Goal: Task Accomplishment & Management: Manage account settings

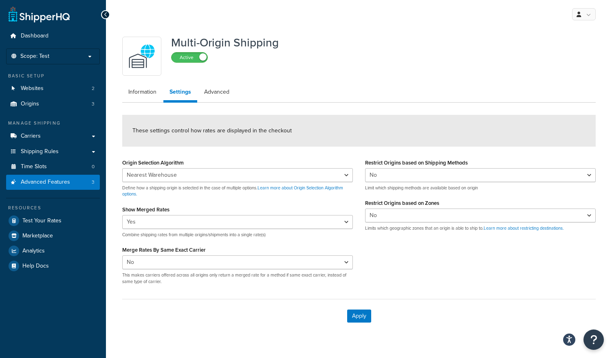
select select "false"
click at [66, 53] on p "Scope: Test" at bounding box center [53, 56] width 86 height 7
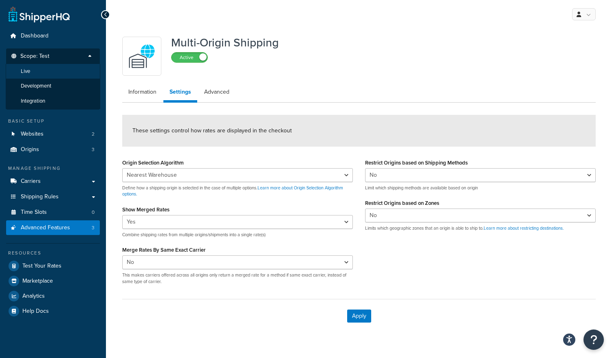
click at [63, 71] on li "Live" at bounding box center [53, 71] width 95 height 15
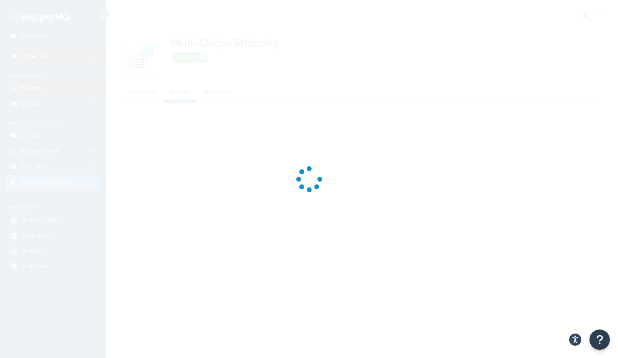
select select "false"
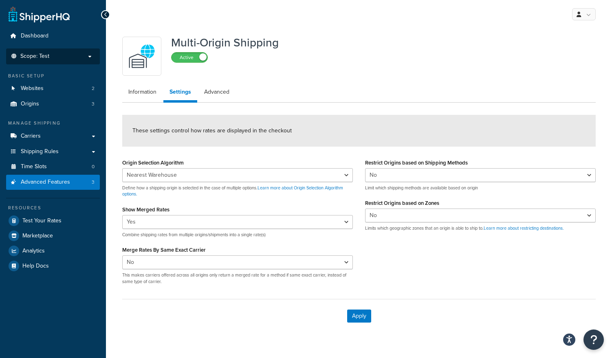
click at [53, 53] on p "Scope: Test" at bounding box center [53, 56] width 86 height 7
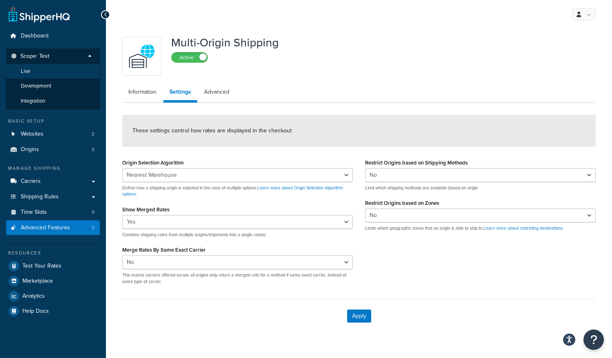
click at [48, 70] on li "Live" at bounding box center [53, 71] width 95 height 15
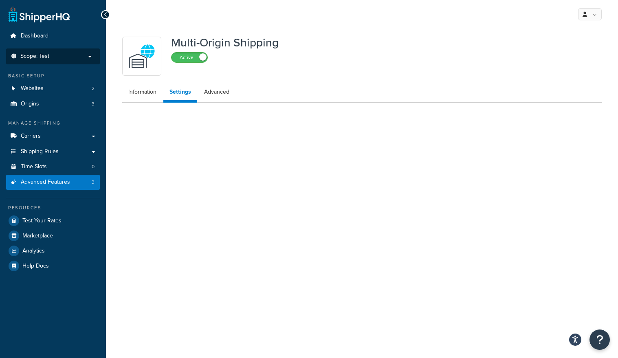
select select "false"
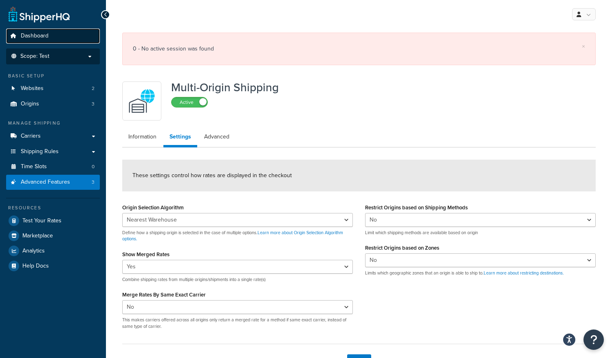
click at [40, 36] on span "Dashboard" at bounding box center [35, 36] width 28 height 7
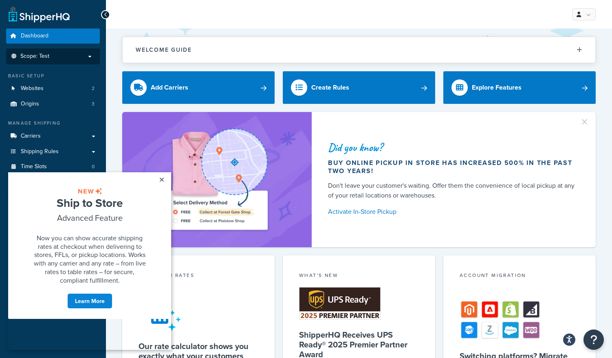
click at [61, 55] on p "Scope: Test" at bounding box center [53, 56] width 86 height 7
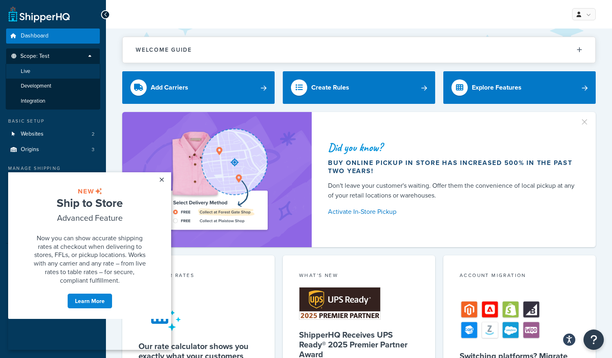
click at [47, 71] on li "Live" at bounding box center [53, 71] width 95 height 15
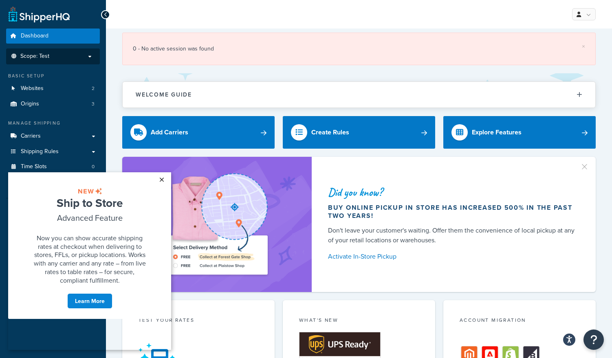
click at [156, 176] on link "×" at bounding box center [161, 179] width 14 height 15
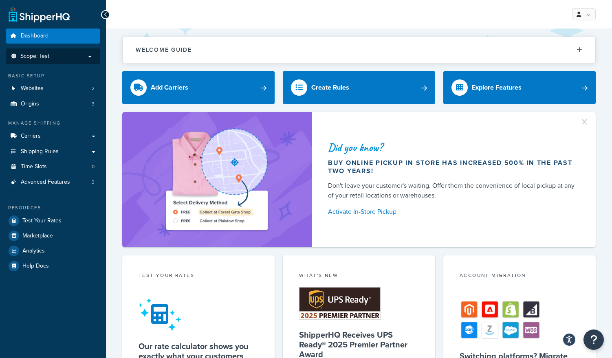
click at [75, 60] on li "Scope: Test" at bounding box center [53, 56] width 94 height 16
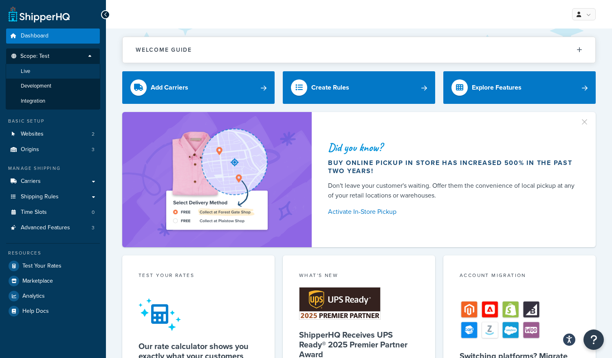
click at [54, 68] on li "Live" at bounding box center [53, 71] width 95 height 15
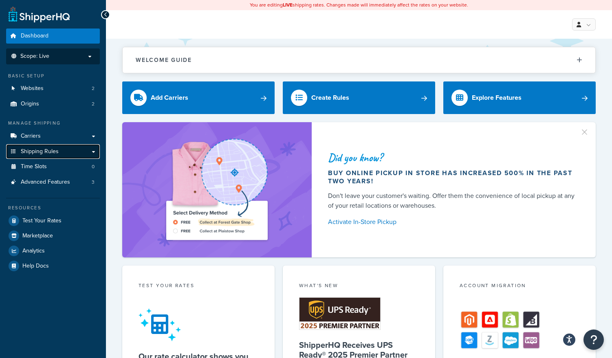
click at [74, 154] on link "Shipping Rules" at bounding box center [53, 151] width 94 height 15
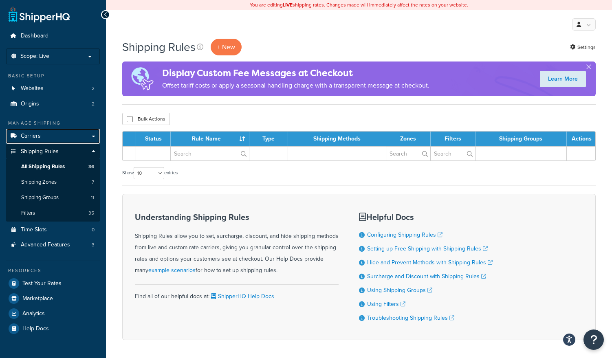
click at [66, 136] on link "Carriers" at bounding box center [53, 136] width 94 height 15
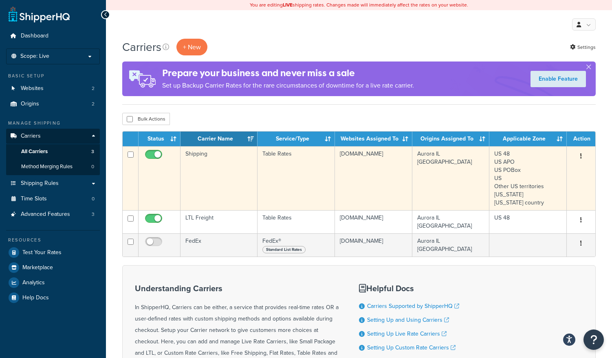
click at [208, 156] on td "Shipping" at bounding box center [218, 178] width 77 height 64
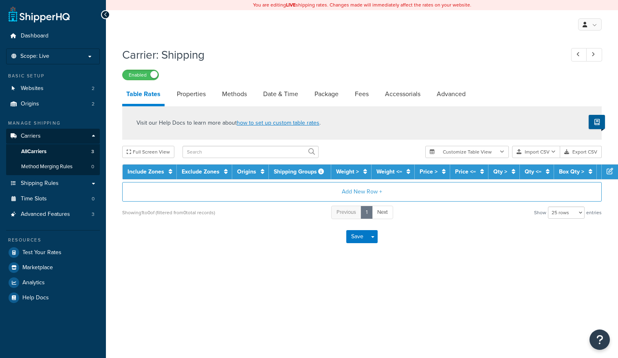
select select "25"
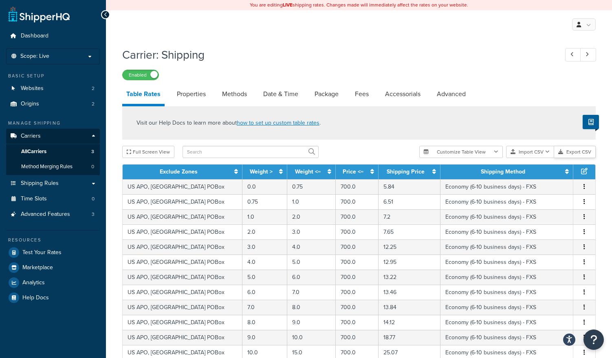
click at [568, 150] on button "Export CSV" at bounding box center [575, 152] width 42 height 12
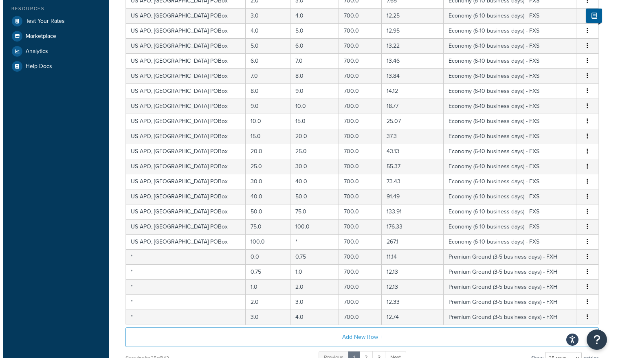
scroll to position [313, 0]
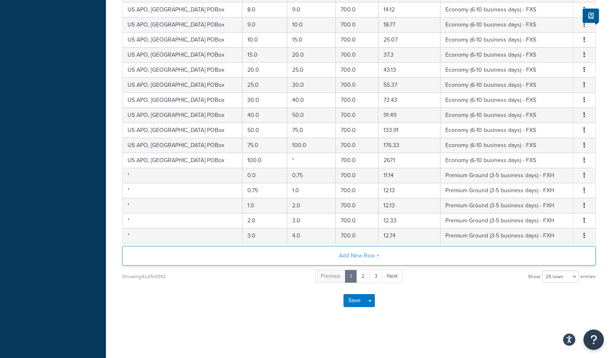
click at [374, 257] on button "Add New Row +" at bounding box center [358, 256] width 473 height 20
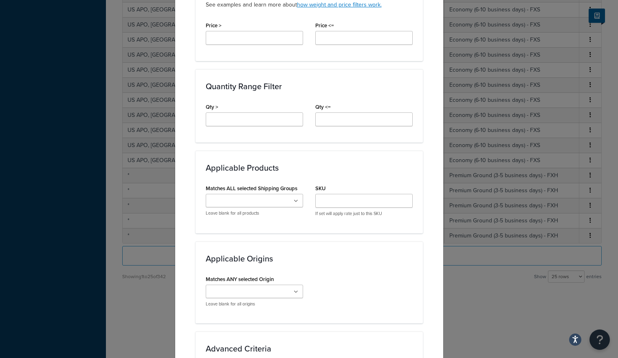
scroll to position [326, 0]
click at [295, 201] on icon at bounding box center [297, 200] width 4 height 5
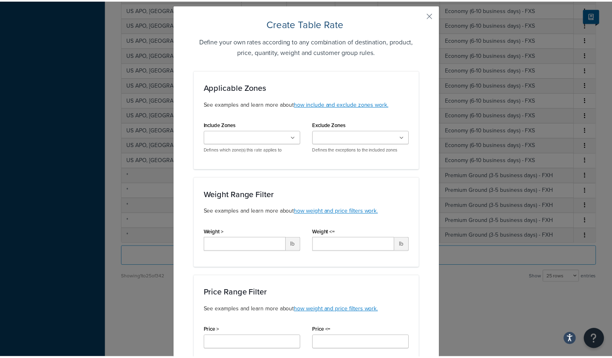
scroll to position [0, 0]
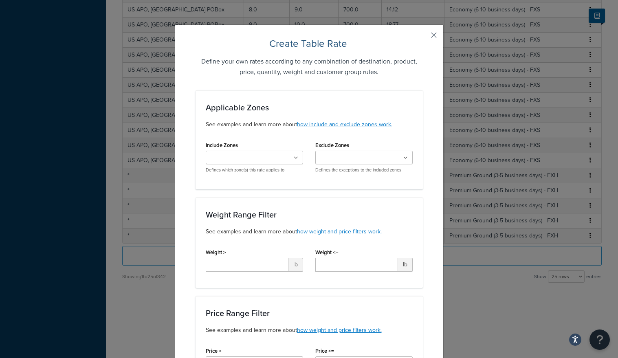
click at [423, 37] on button "button" at bounding box center [422, 38] width 2 height 2
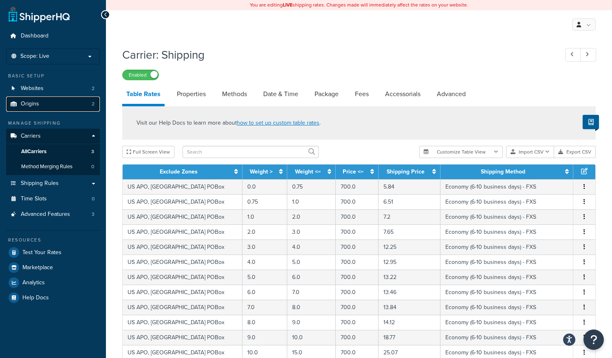
click at [62, 104] on link "Origins 2" at bounding box center [53, 104] width 94 height 15
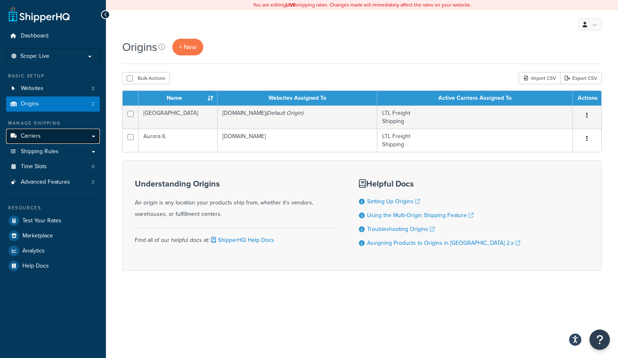
click at [94, 138] on link "Carriers" at bounding box center [53, 136] width 94 height 15
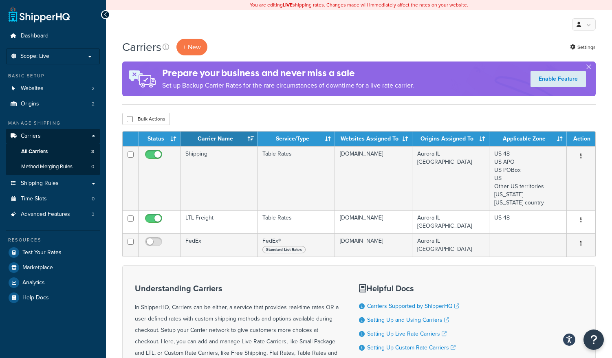
click at [1, 166] on div "Dashboard Scope: Live Development Integration Test Basic Setup Websites 2 Origi…" at bounding box center [53, 235] width 106 height 470
click at [57, 186] on span "Shipping Rules" at bounding box center [40, 183] width 38 height 7
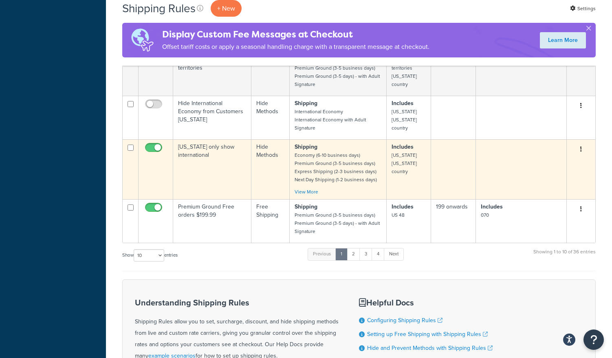
scroll to position [367, 0]
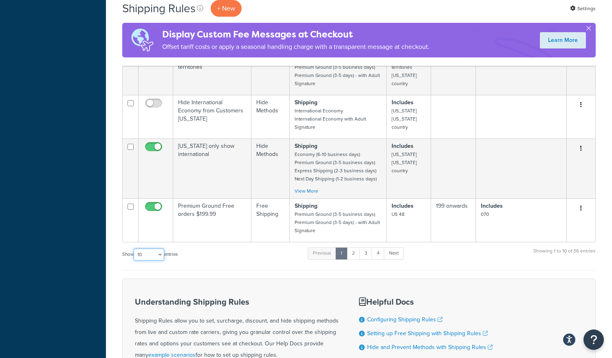
click at [160, 253] on select "10 15 25 50 100 1000" at bounding box center [149, 255] width 31 height 12
select select "100"
click at [134, 249] on select "10 15 25 50 100 1000" at bounding box center [149, 255] width 31 height 12
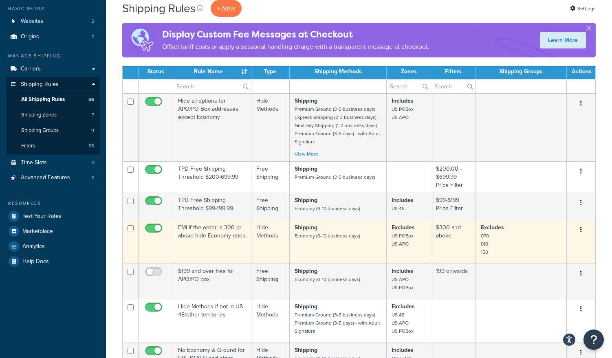
scroll to position [81, 0]
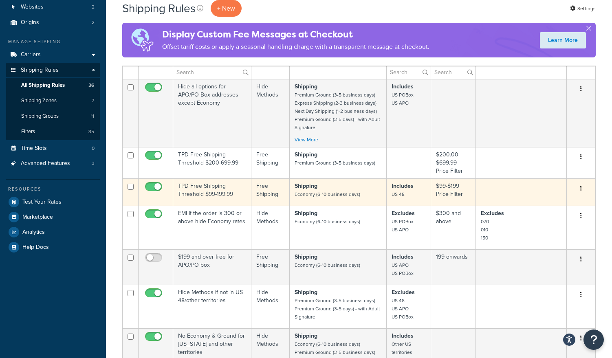
click at [213, 187] on td "TPD Free Shipping Threshold $99-199.99" at bounding box center [212, 191] width 78 height 27
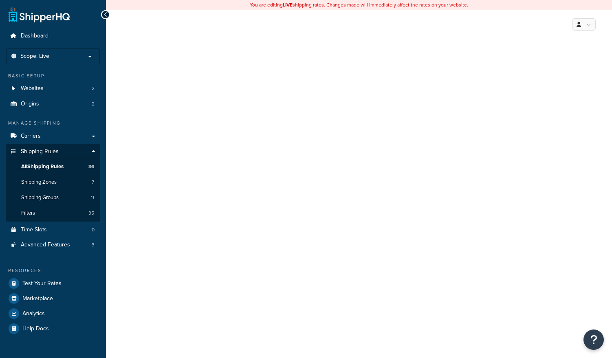
select select "OVERRIDE"
select select "SHIPPING_GROUP"
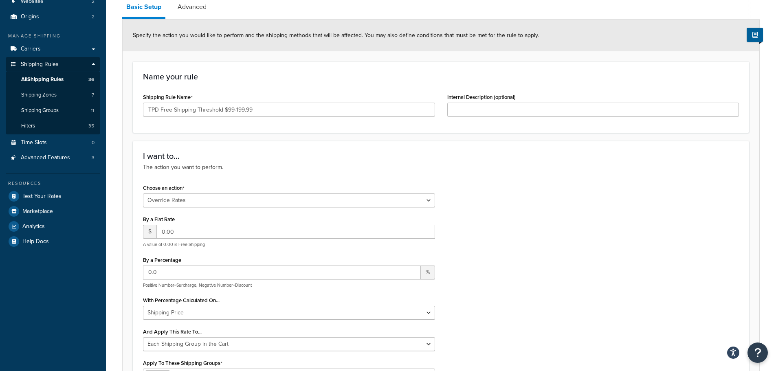
scroll to position [58, 0]
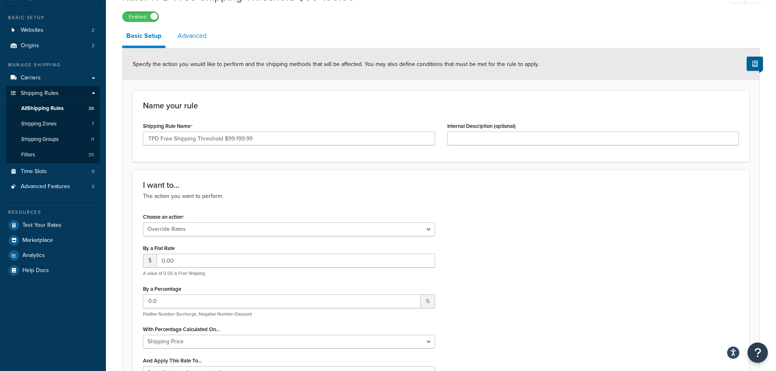
click at [186, 41] on link "Advanced" at bounding box center [192, 36] width 37 height 20
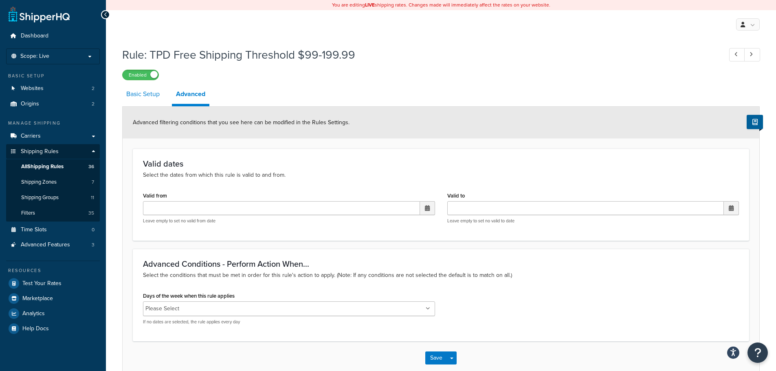
click at [145, 92] on link "Basic Setup" at bounding box center [143, 94] width 42 height 20
select select "OVERRIDE"
select select "SHIPPING_GROUP"
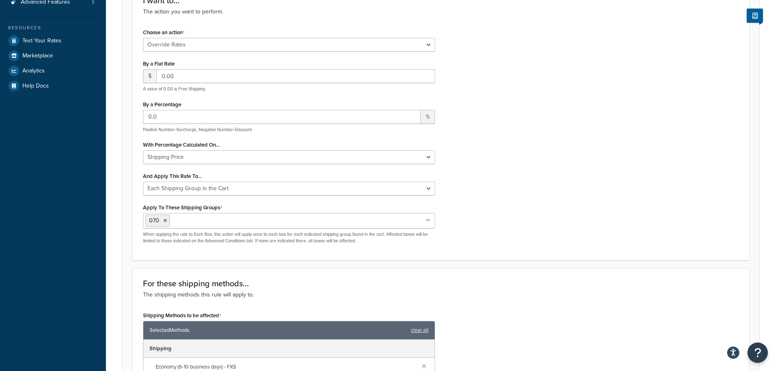
scroll to position [244, 0]
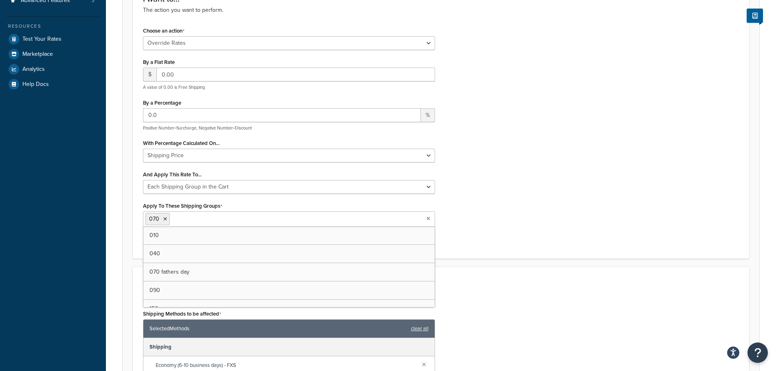
click at [206, 216] on input "Apply To These Shipping Groups" at bounding box center [208, 218] width 72 height 9
click at [207, 215] on input "Apply To These Shipping Groups" at bounding box center [208, 218] width 72 height 9
click at [502, 211] on div "Choose an action Choose an action Override Rates Surcharge or discount rates Hi…" at bounding box center [441, 137] width 608 height 224
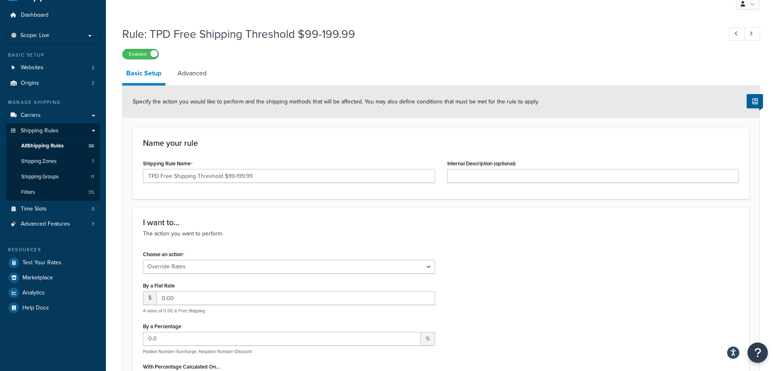
scroll to position [18, 0]
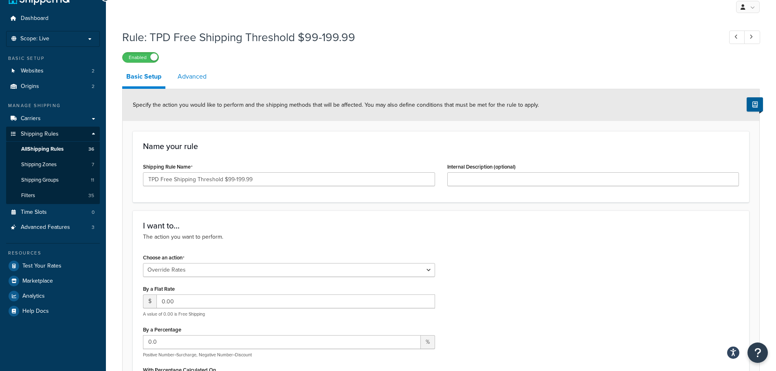
click at [200, 77] on link "Advanced" at bounding box center [192, 77] width 37 height 20
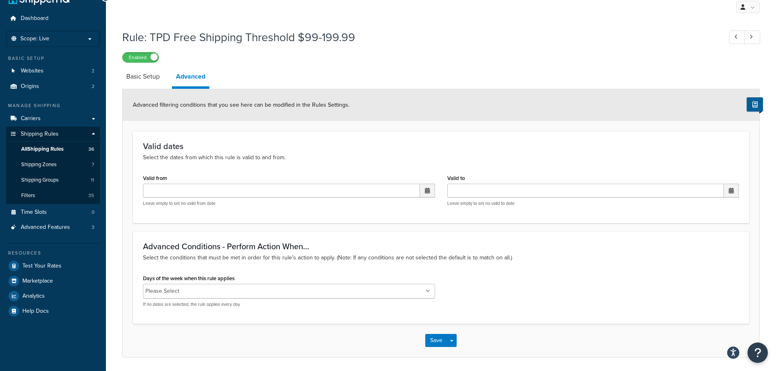
scroll to position [45, 0]
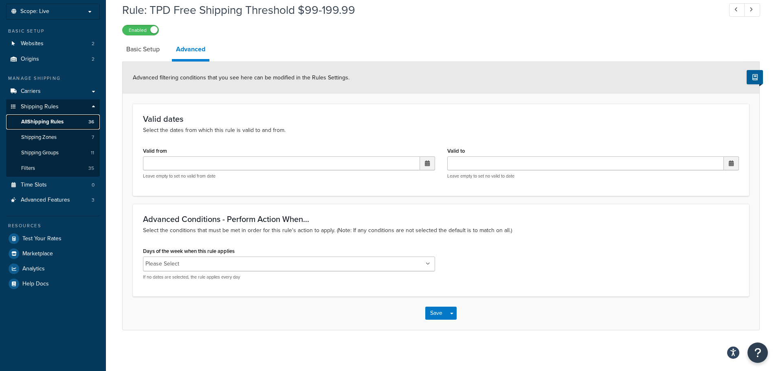
click at [50, 119] on span "All Shipping Rules" at bounding box center [42, 122] width 42 height 7
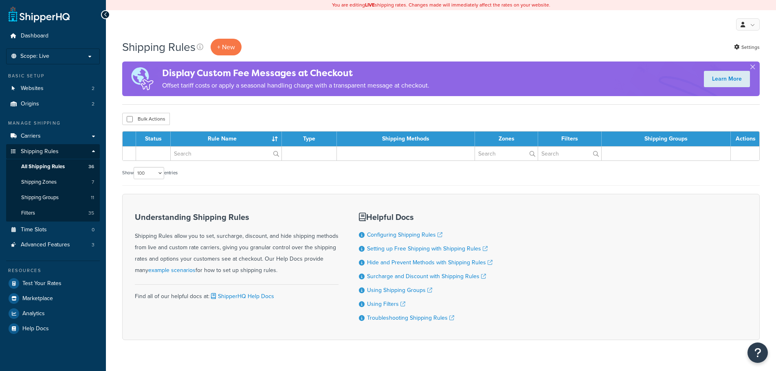
select select "100"
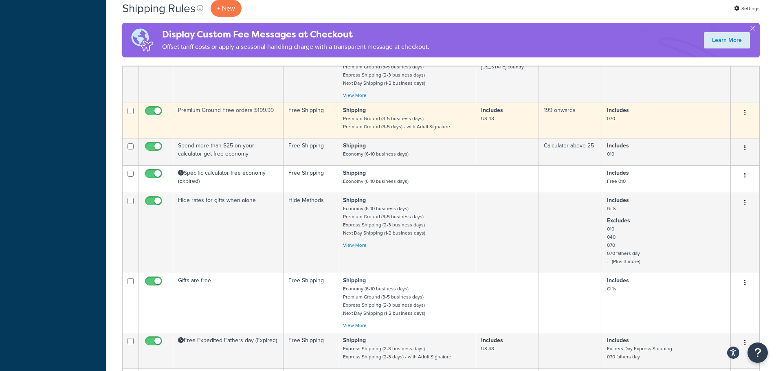
scroll to position [448, 0]
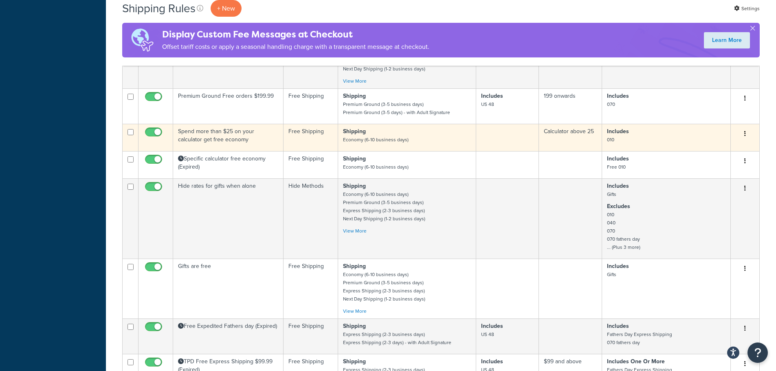
click at [235, 133] on td "Spend more than $25 on your calculator get free economy" at bounding box center [228, 137] width 110 height 27
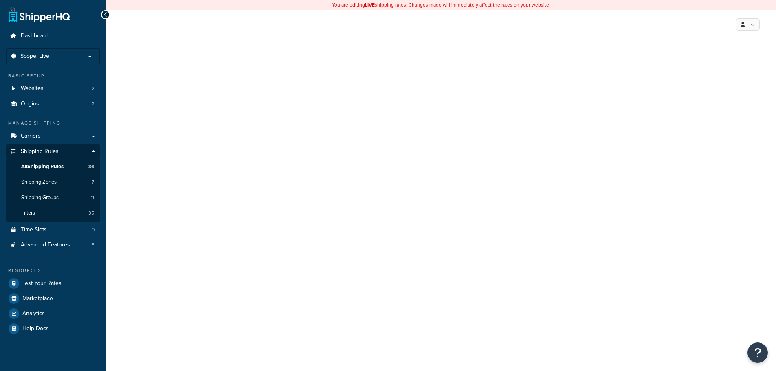
select select "OVERRIDE"
select select "SHIPPING_GROUP"
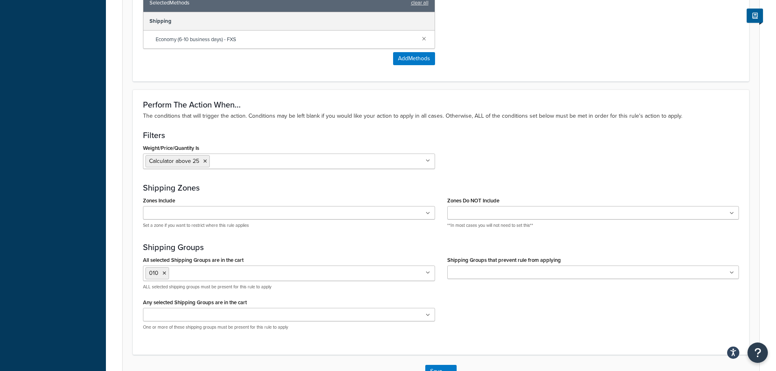
scroll to position [611, 0]
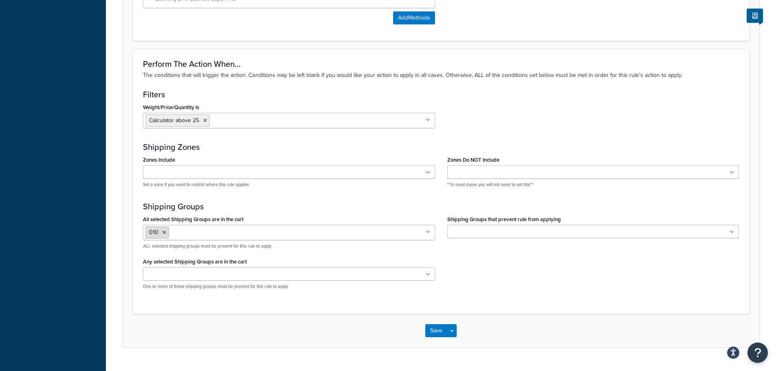
click at [163, 234] on icon at bounding box center [165, 232] width 4 height 5
click at [438, 331] on button "Save" at bounding box center [436, 328] width 22 height 13
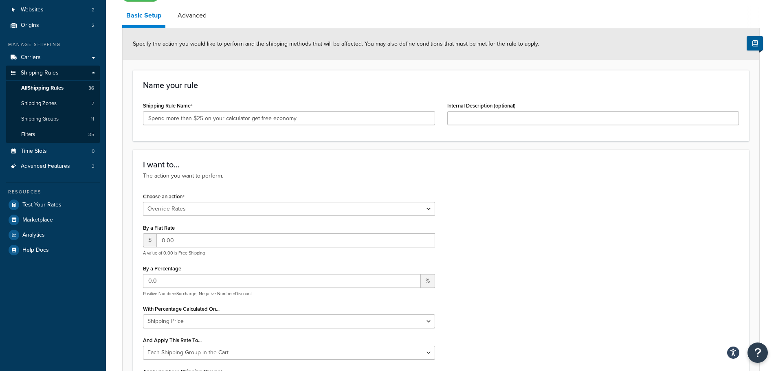
scroll to position [81, 0]
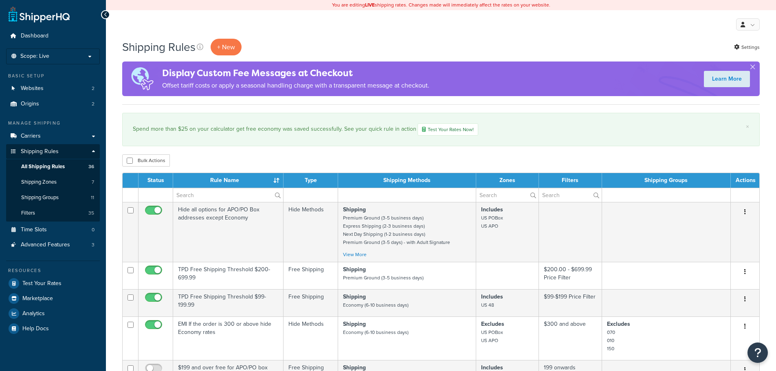
select select "100"
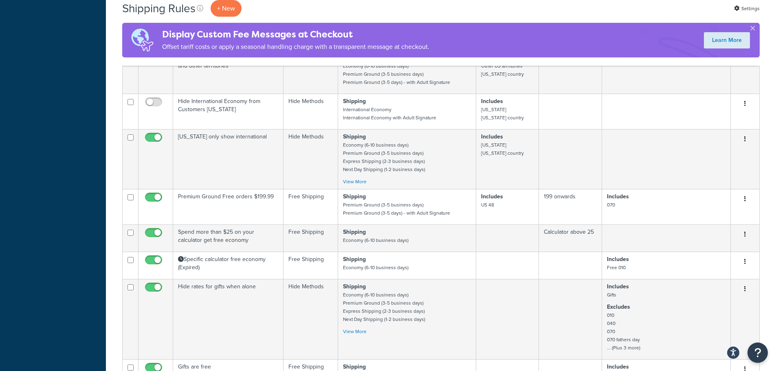
scroll to position [407, 0]
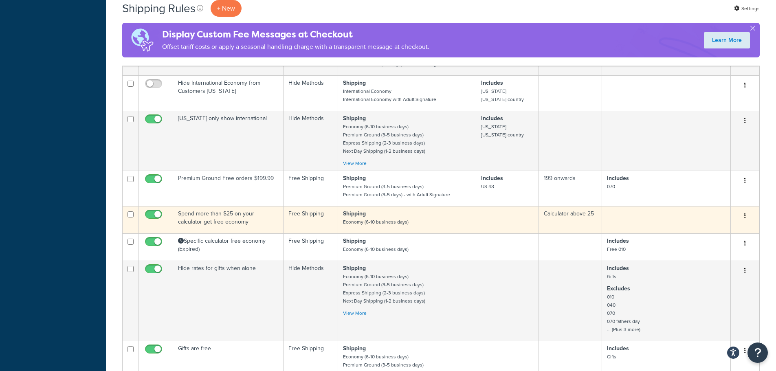
click at [212, 217] on td "Spend more than $25 on your calculator get free economy" at bounding box center [228, 219] width 110 height 27
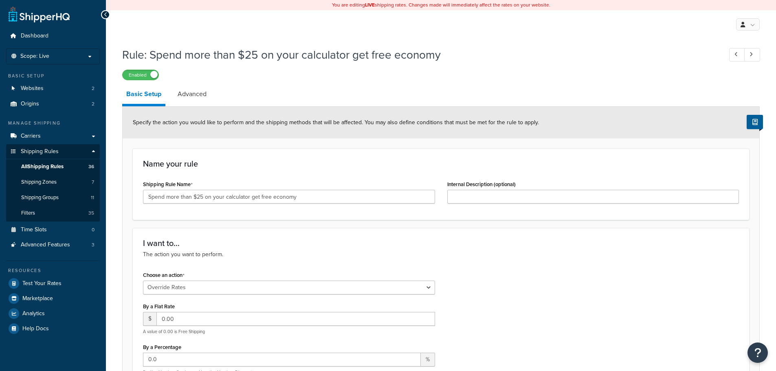
select select "OVERRIDE"
select select "SHIPPING_GROUP"
click at [193, 87] on link "Advanced" at bounding box center [192, 94] width 37 height 20
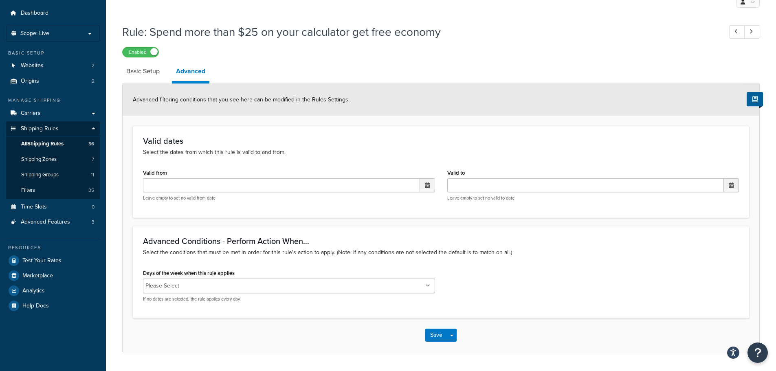
scroll to position [41, 0]
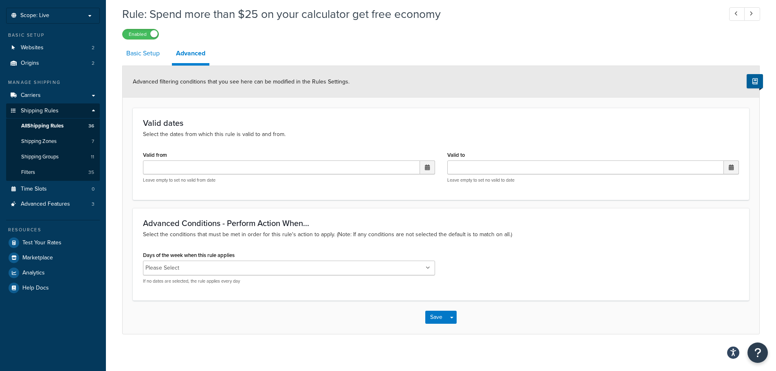
click at [157, 60] on link "Basic Setup" at bounding box center [143, 54] width 42 height 20
select select "OVERRIDE"
select select "SHIPPING_GROUP"
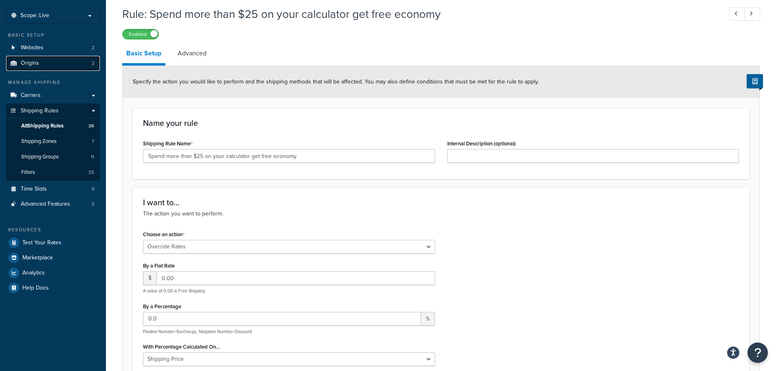
click at [52, 62] on link "Origins 2" at bounding box center [53, 63] width 94 height 15
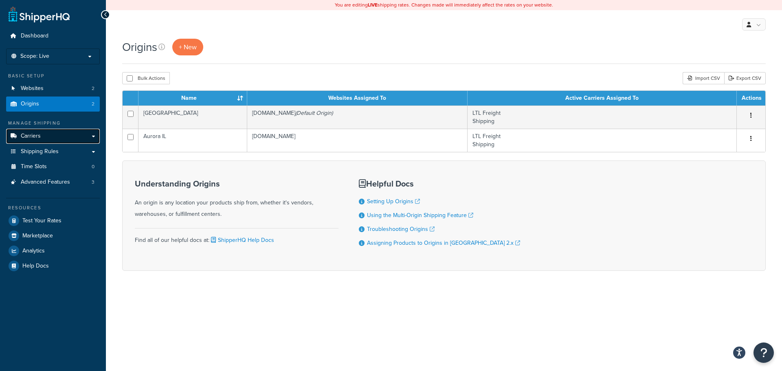
click at [66, 135] on link "Carriers" at bounding box center [53, 136] width 94 height 15
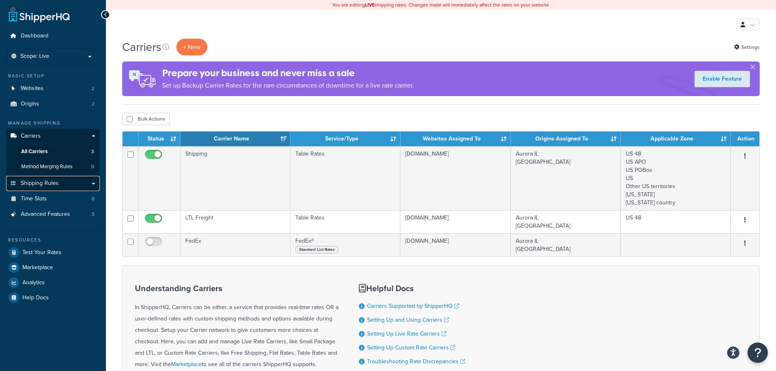
click at [51, 184] on span "Shipping Rules" at bounding box center [40, 183] width 38 height 7
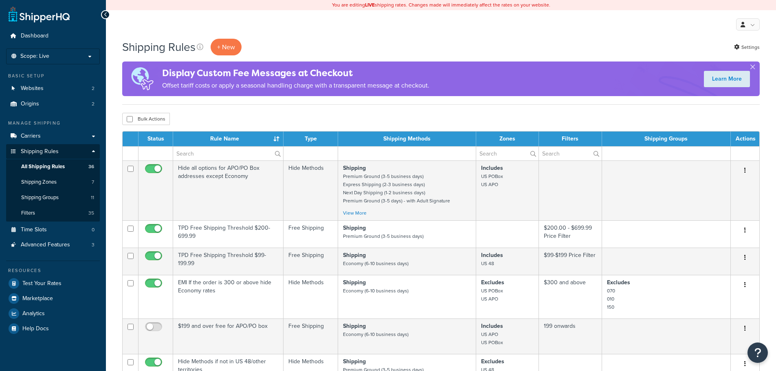
select select "100"
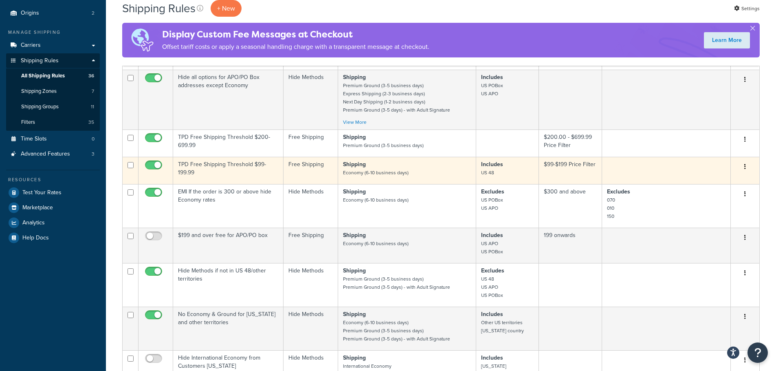
scroll to position [41, 0]
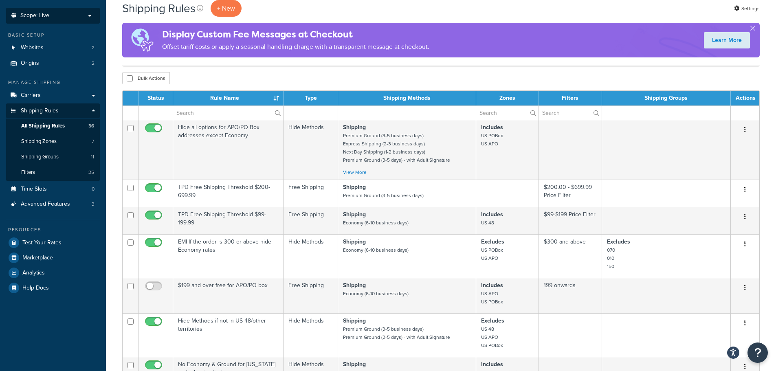
click at [75, 16] on p "Scope: Live" at bounding box center [53, 15] width 86 height 7
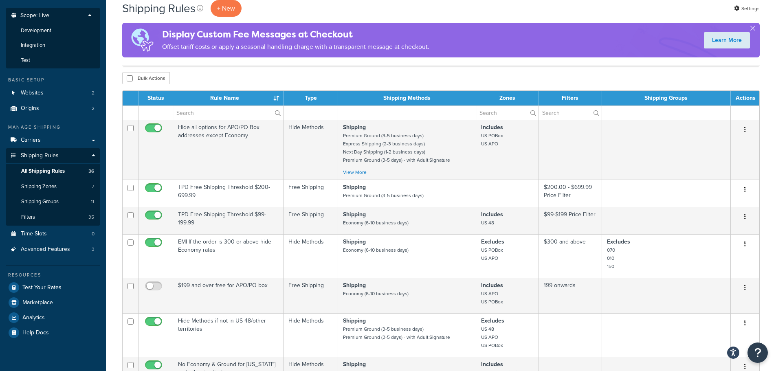
click at [75, 16] on p "Scope: Live" at bounding box center [53, 17] width 86 height 11
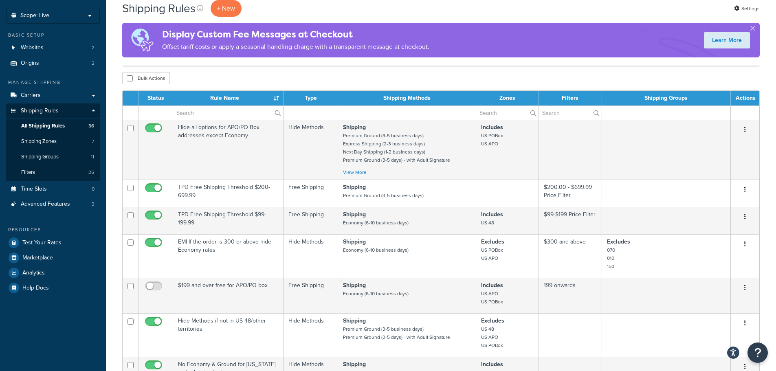
click at [281, 75] on div "Bulk Actions Duplicate Delete" at bounding box center [441, 78] width 638 height 12
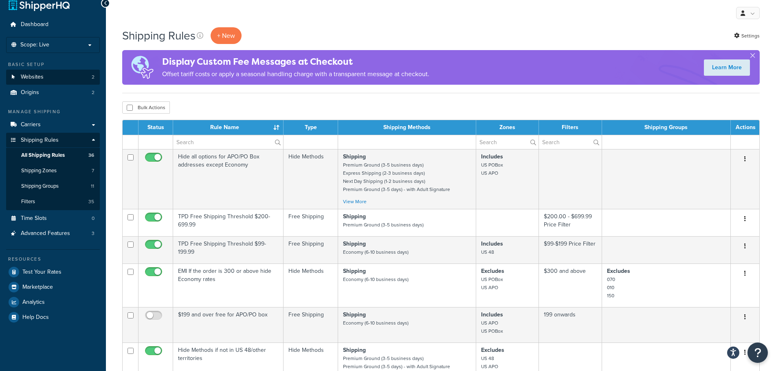
scroll to position [0, 0]
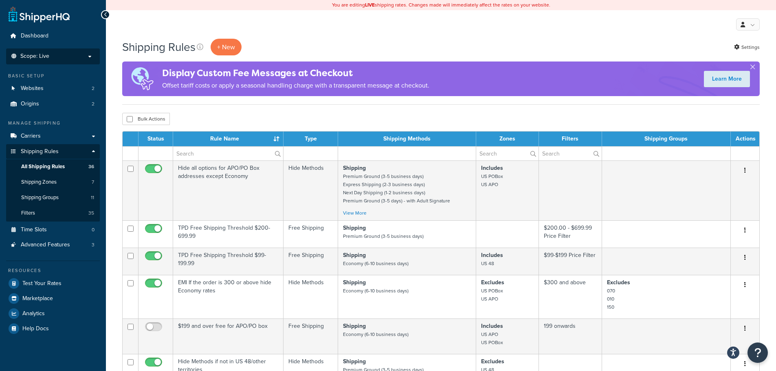
click at [76, 55] on p "Scope: Live" at bounding box center [53, 56] width 86 height 7
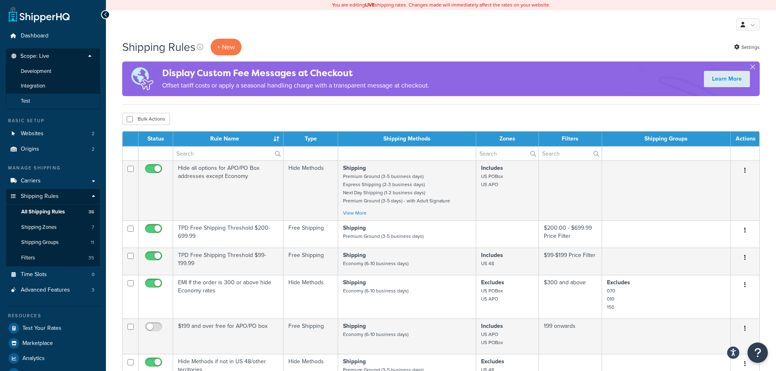
click at [56, 104] on li "Test" at bounding box center [53, 101] width 95 height 15
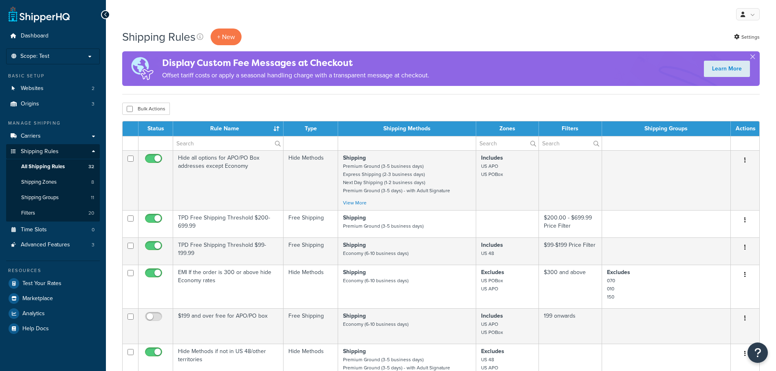
select select "100"
click at [73, 135] on link "Carriers" at bounding box center [53, 136] width 94 height 15
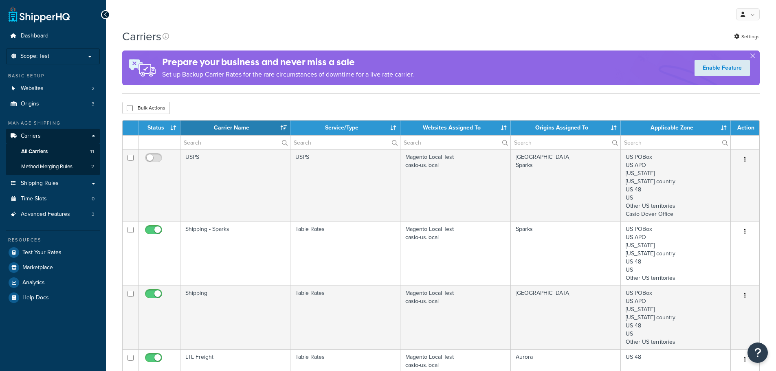
select select "15"
